Goal: Task Accomplishment & Management: Use online tool/utility

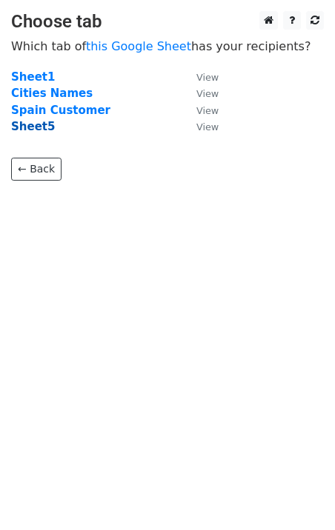
click at [28, 126] on strong "Sheet5" at bounding box center [33, 126] width 44 height 13
